Goal: Task Accomplishment & Management: Complete application form

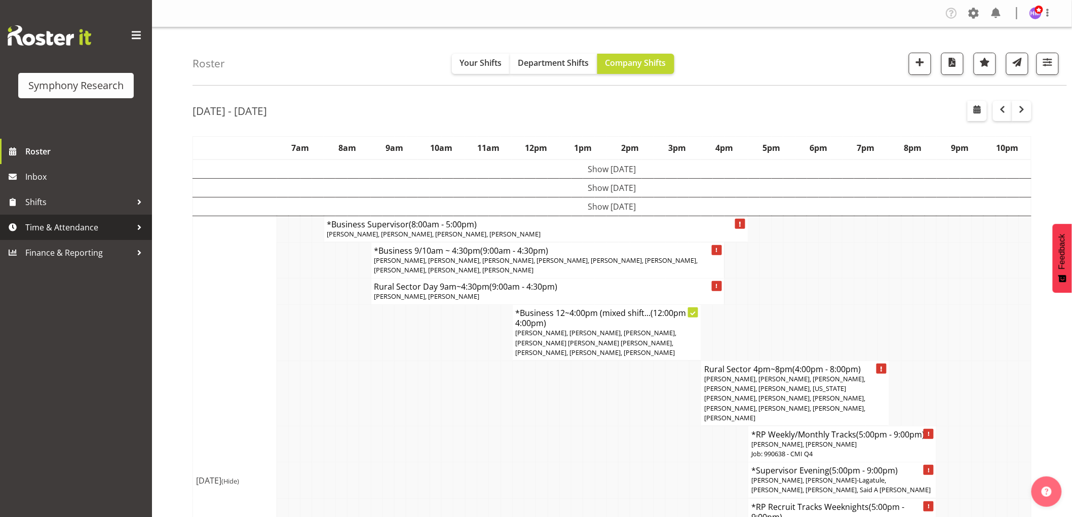
click at [73, 229] on span "Time & Attendance" at bounding box center [78, 227] width 106 height 15
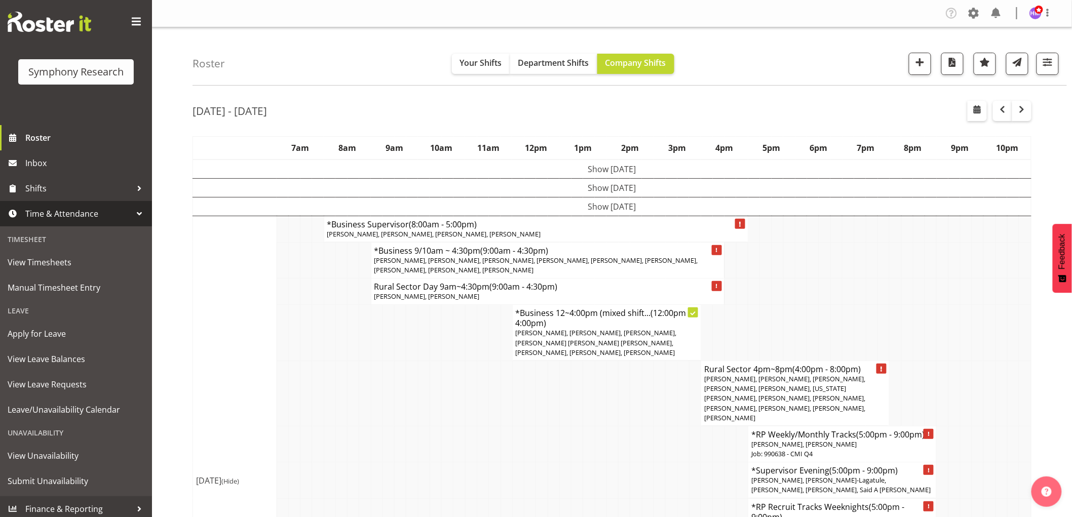
scroll to position [18, 0]
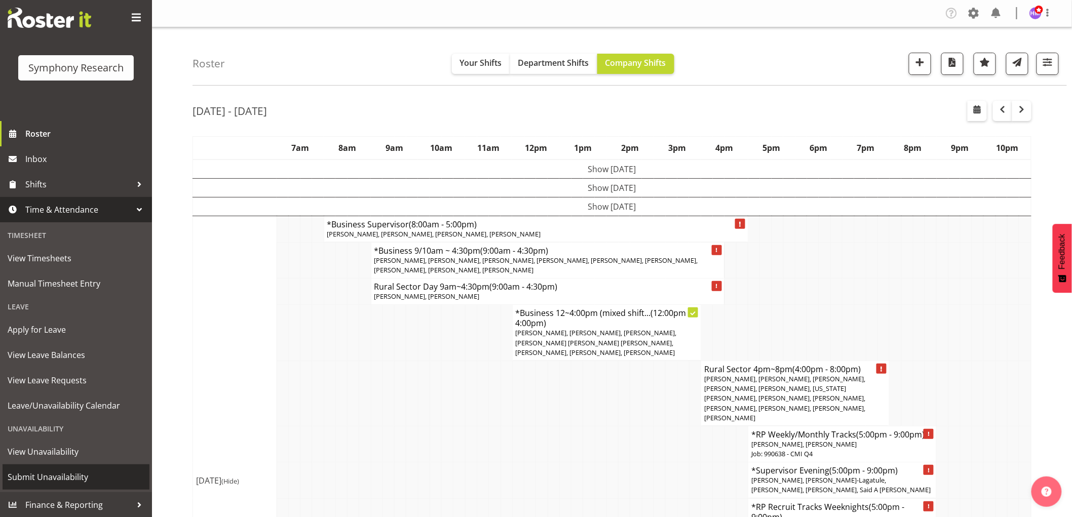
click at [73, 475] on span "Submit Unavailability" at bounding box center [76, 477] width 137 height 15
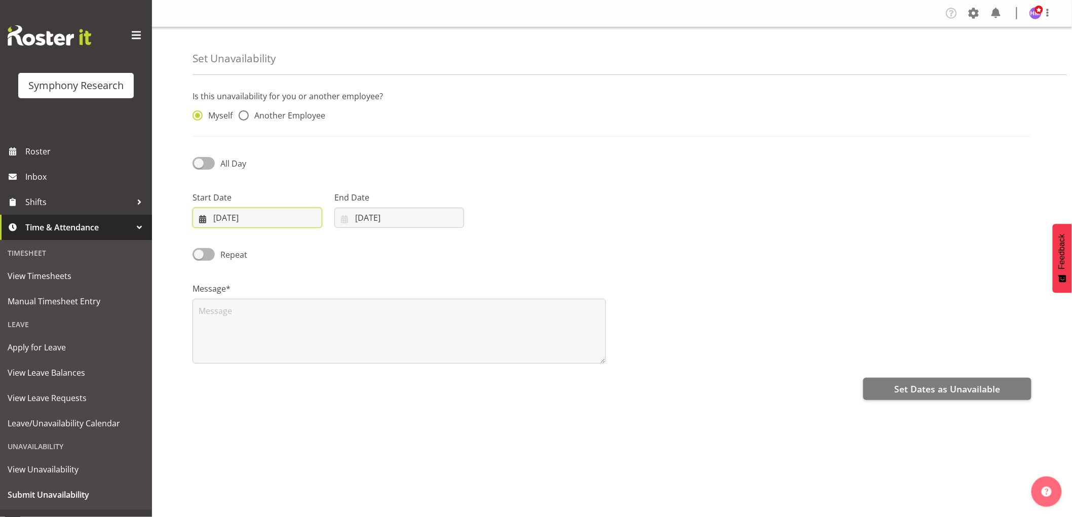
click at [229, 219] on input "25/09/2025" at bounding box center [257, 218] width 130 height 20
click at [251, 376] on span "30" at bounding box center [253, 376] width 8 height 10
type input "30/09/2025"
click at [250, 220] on input "30/09/2025" at bounding box center [257, 218] width 130 height 20
click at [332, 249] on span at bounding box center [335, 247] width 10 height 12
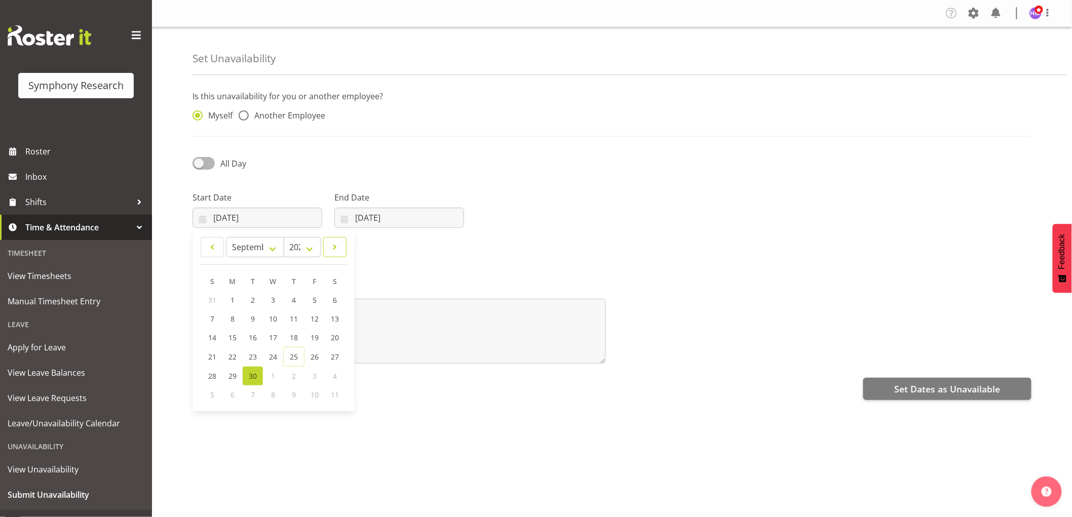
select select "9"
click at [276, 305] on link "1" at bounding box center [273, 300] width 20 height 19
type input "01/10/2025"
click at [381, 209] on input "25/09/2025" at bounding box center [399, 218] width 130 height 20
click at [475, 259] on header "January February March April May June July August September October November De…" at bounding box center [415, 251] width 146 height 28
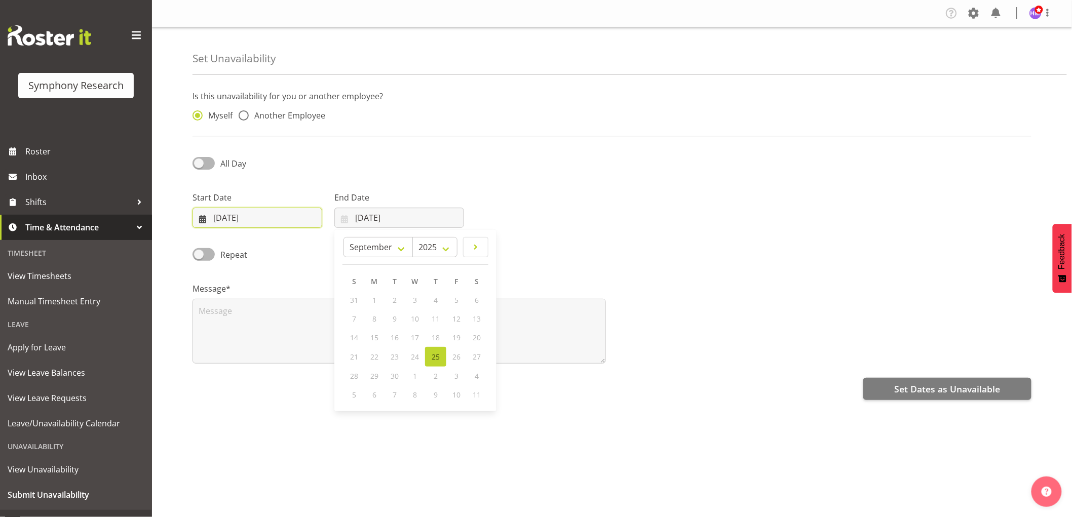
click at [251, 223] on input "01/10/2025" at bounding box center [257, 218] width 130 height 20
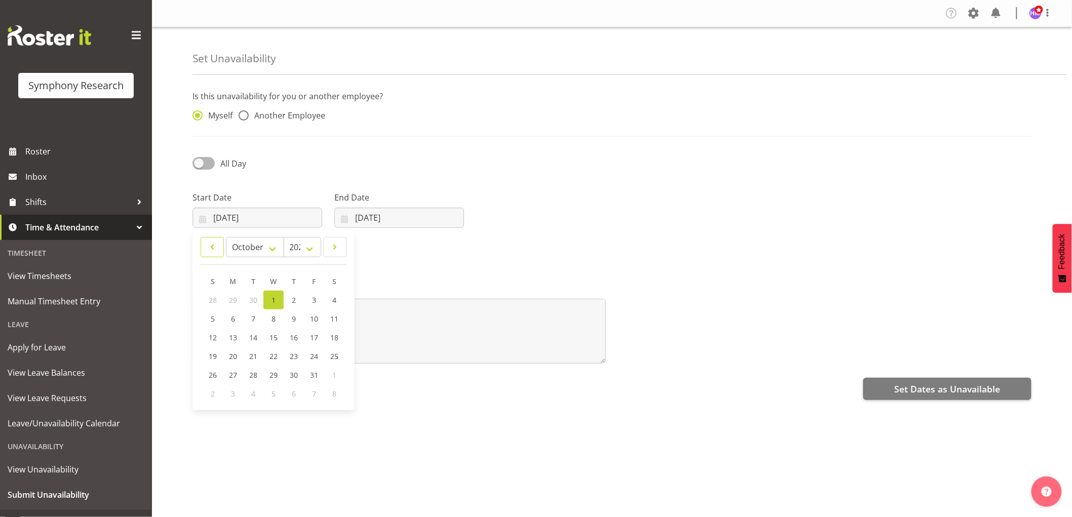
click at [213, 244] on span at bounding box center [212, 247] width 10 height 12
select select "8"
click at [251, 377] on span "30" at bounding box center [253, 376] width 8 height 10
type input "30/09/2025"
